Goal: Navigation & Orientation: Find specific page/section

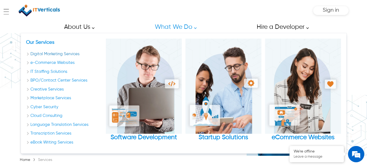
click at [27, 55] on link "Digital Marketing Services" at bounding box center [64, 54] width 76 height 6
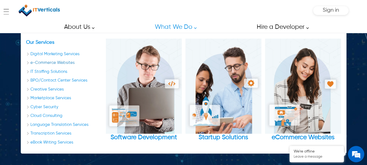
click at [29, 64] on link "e-Commerce Websites" at bounding box center [64, 63] width 76 height 6
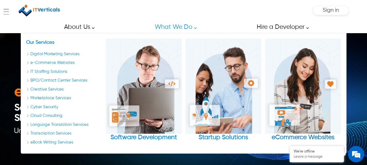
click at [298, 129] on img "eCommerce Websites" at bounding box center [303, 86] width 76 height 95
click at [295, 139] on div "eCommerce Websites" at bounding box center [303, 138] width 76 height 8
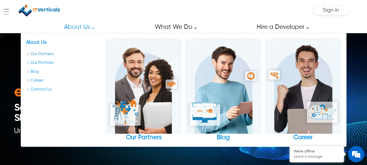
click at [45, 55] on link "Our Partners" at bounding box center [64, 54] width 76 height 6
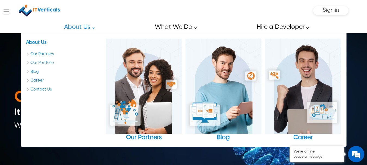
click at [44, 63] on link "Our Portfolio" at bounding box center [64, 63] width 76 height 6
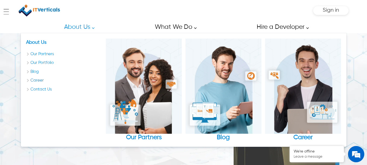
click at [36, 81] on link "Career" at bounding box center [64, 80] width 76 height 6
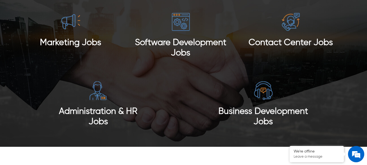
scroll to position [458, 0]
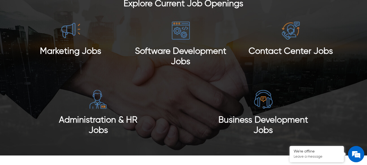
click at [76, 54] on span "Marketing Jobs" at bounding box center [70, 51] width 61 height 9
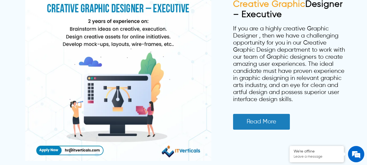
scroll to position [2136, 0]
